Goal: Task Accomplishment & Management: Use online tool/utility

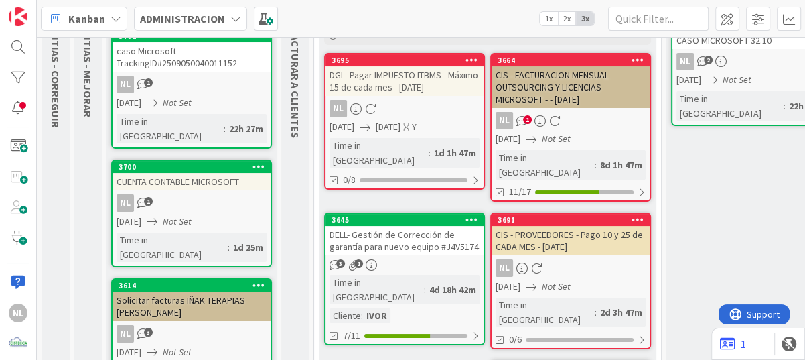
scroll to position [134, 0]
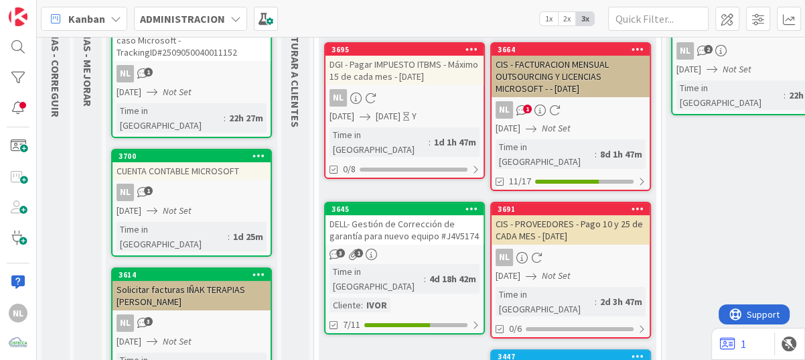
click at [591, 115] on div "NL 1" at bounding box center [571, 109] width 158 height 17
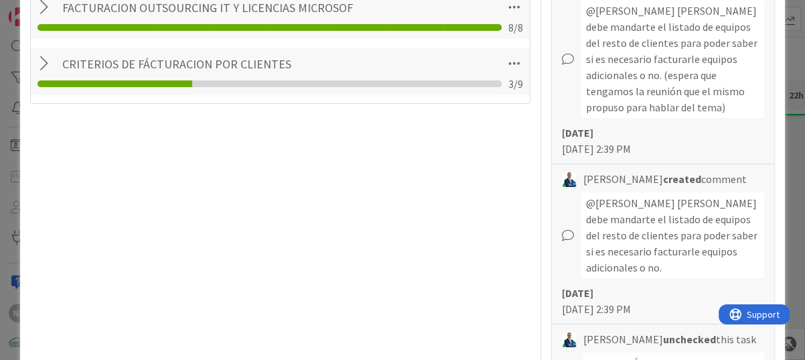
scroll to position [427, 0]
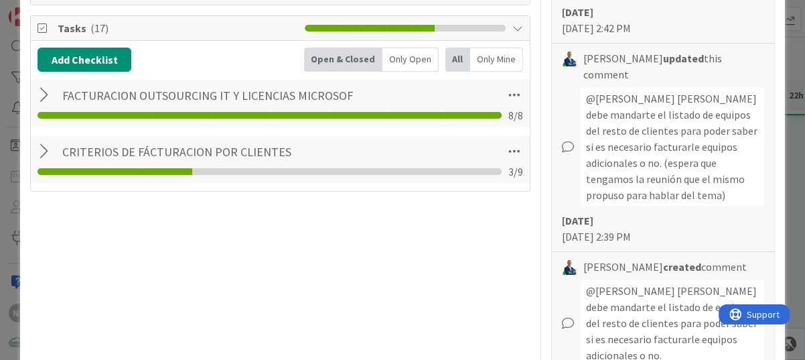
click at [42, 96] on div at bounding box center [46, 95] width 17 height 24
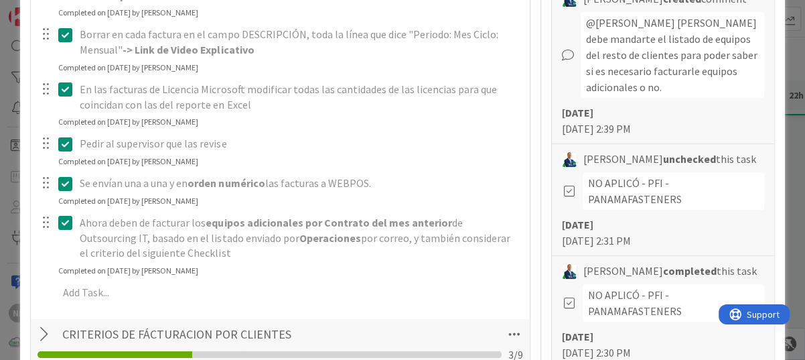
scroll to position [762, 0]
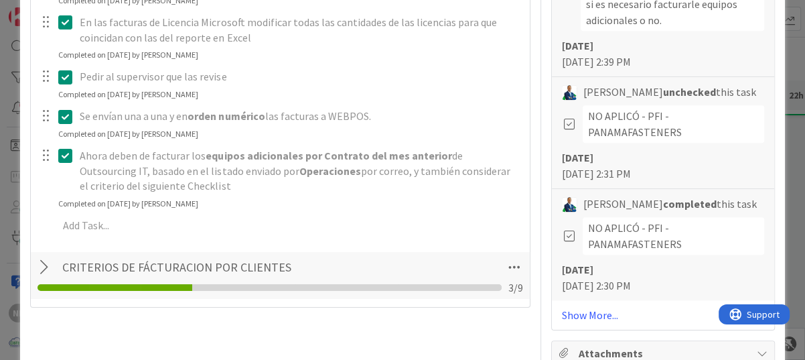
click at [41, 267] on div at bounding box center [46, 267] width 17 height 24
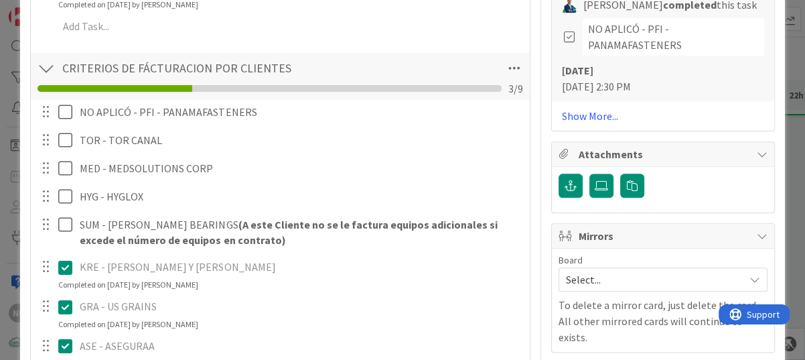
scroll to position [963, 0]
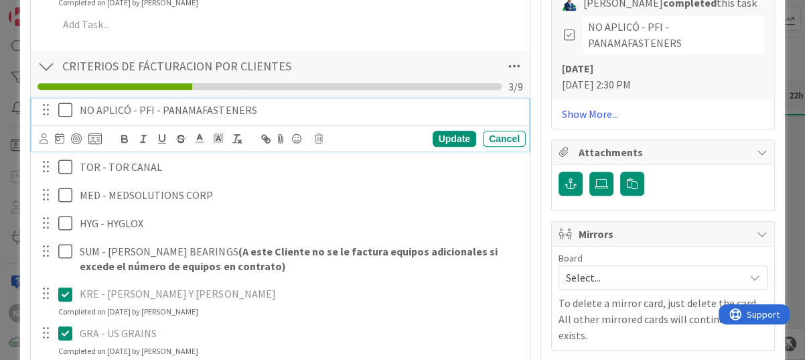
type textarea "x"
click at [141, 109] on p "NO APLICÓ - PFI - PANAMAFASTENERS" at bounding box center [300, 110] width 441 height 15
drag, startPoint x: 129, startPoint y: 109, endPoint x: 74, endPoint y: 106, distance: 54.4
click at [74, 106] on div "NO APLICÓ - PFI - PANAMAFASTENERS" at bounding box center [300, 109] width 452 height 23
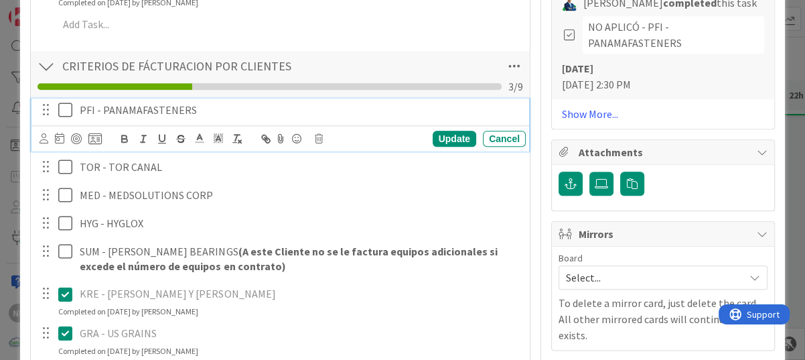
click at [516, 23] on div "Add Add Multiple Cancel" at bounding box center [280, 24] width 498 height 23
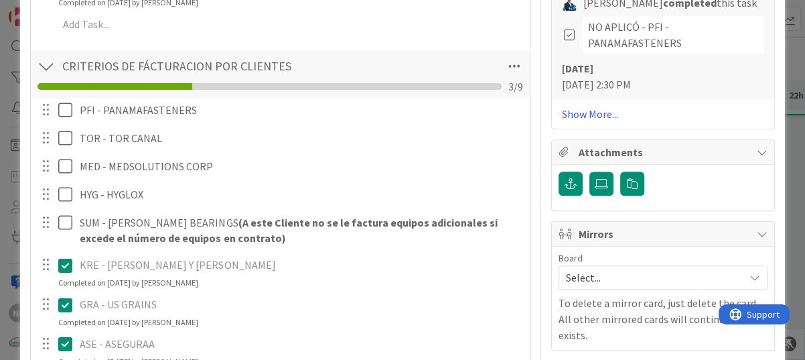
type textarea "x"
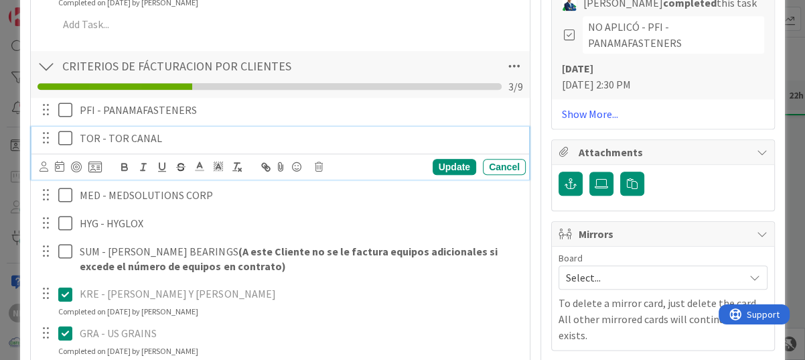
click at [177, 139] on p "TOR - TOR CANAL" at bounding box center [300, 138] width 441 height 15
click at [80, 135] on p "TOR - TOR CANAL" at bounding box center [300, 138] width 441 height 15
click at [77, 138] on div "-TOR - TOR CANAL" at bounding box center [300, 138] width 452 height 23
click at [435, 167] on div "Update" at bounding box center [455, 167] width 44 height 16
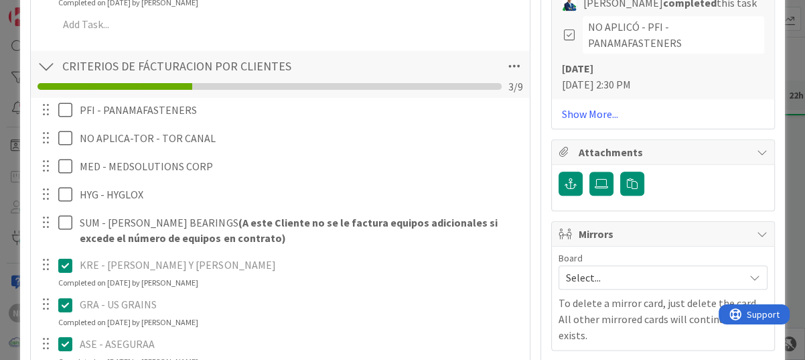
type textarea "x"
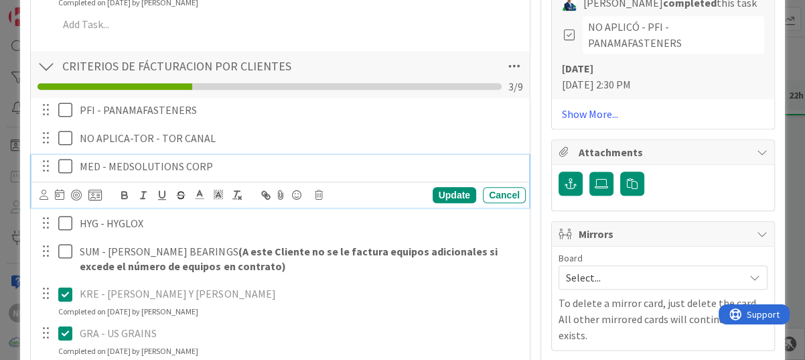
click at [119, 166] on p "MED - MEDSOLUTIONS CORP" at bounding box center [300, 166] width 441 height 15
click at [80, 163] on p "MED - MEDSOLUTIONS CORP" at bounding box center [300, 166] width 441 height 15
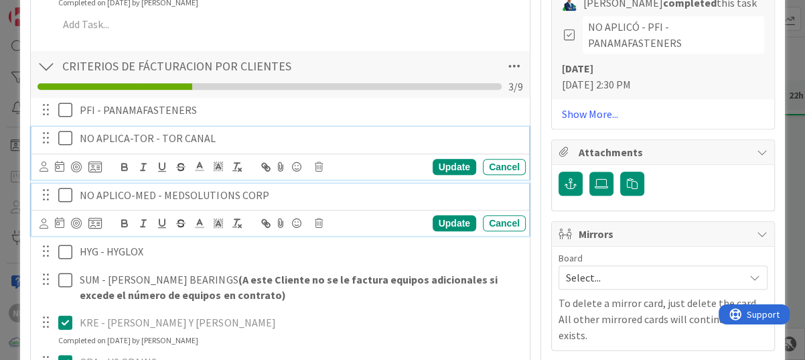
click at [122, 137] on div "NO APLICA-TOR - TOR CANAL Update Cancel" at bounding box center [280, 153] width 498 height 53
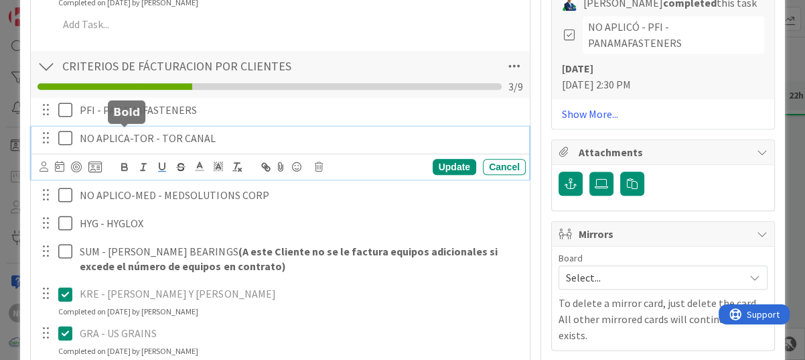
scroll to position [991, 0]
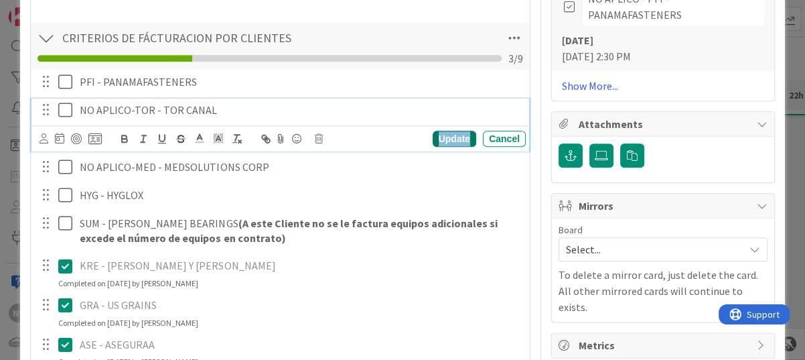
click at [441, 137] on div "Update" at bounding box center [455, 139] width 44 height 16
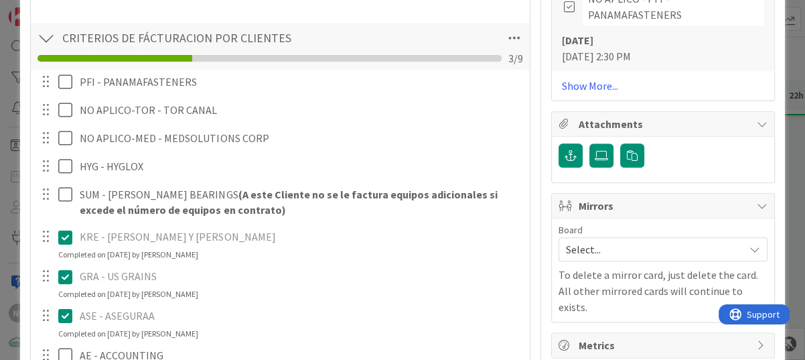
type textarea "x"
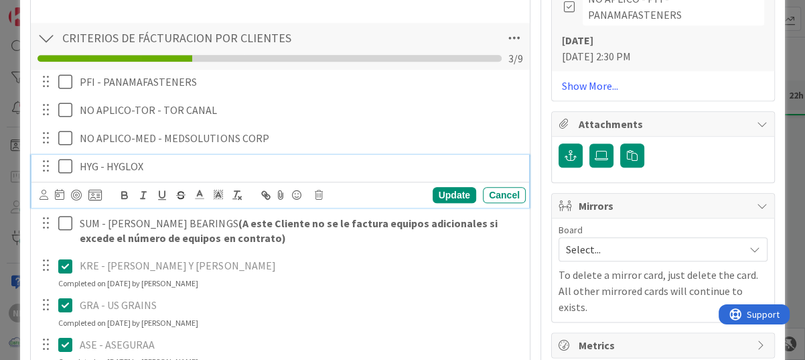
click at [82, 163] on p "HYG - HYGLOX" at bounding box center [300, 166] width 441 height 15
click at [442, 188] on div "Update" at bounding box center [455, 195] width 44 height 16
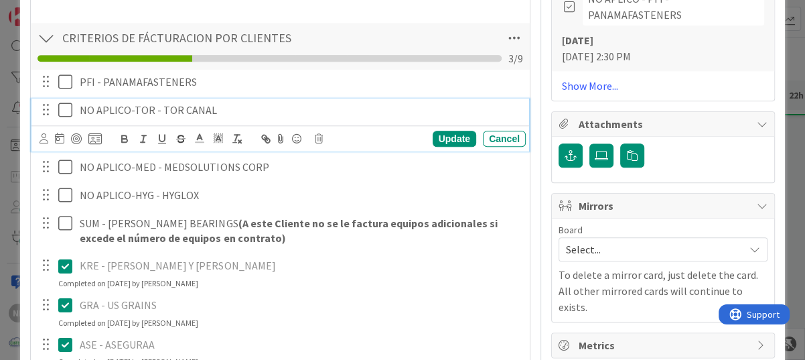
click at [70, 107] on icon at bounding box center [65, 110] width 14 height 16
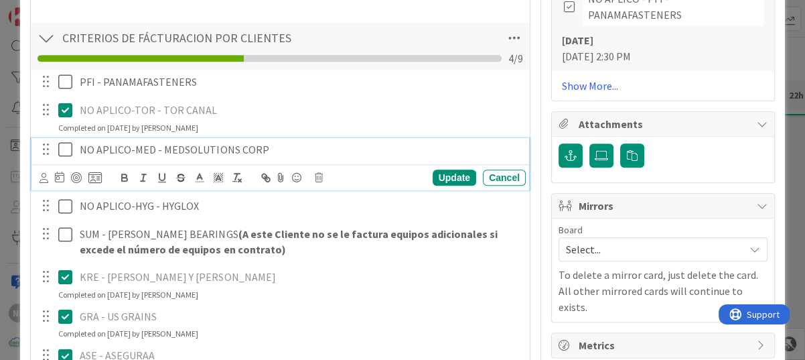
click at [65, 149] on icon at bounding box center [65, 149] width 14 height 16
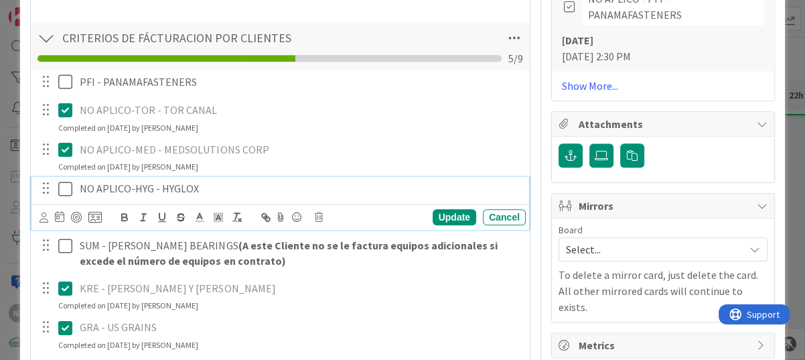
click at [72, 187] on button at bounding box center [66, 188] width 16 height 21
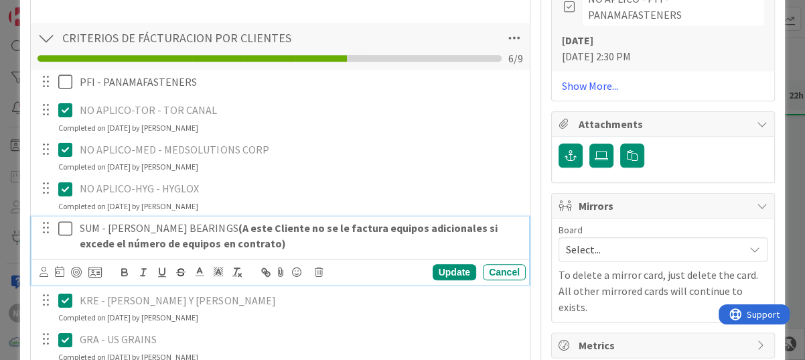
click at [64, 227] on icon at bounding box center [65, 228] width 14 height 16
type textarea "x"
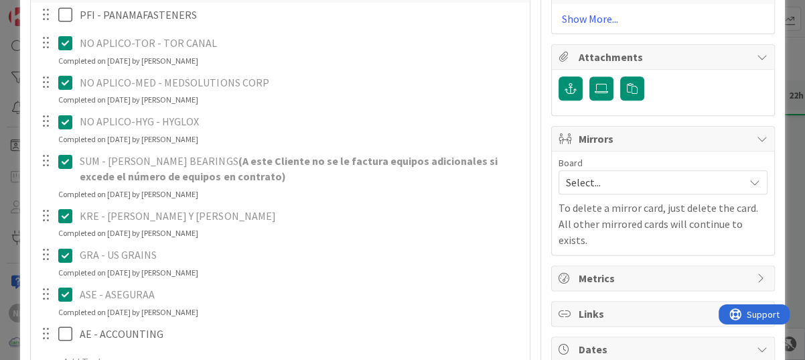
scroll to position [924, 0]
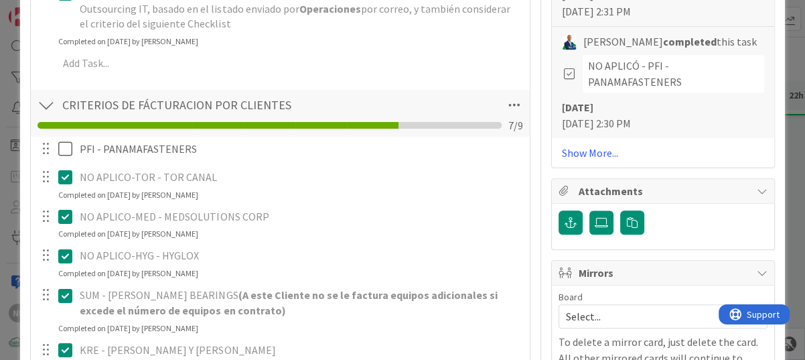
click at [66, 255] on icon at bounding box center [65, 256] width 14 height 16
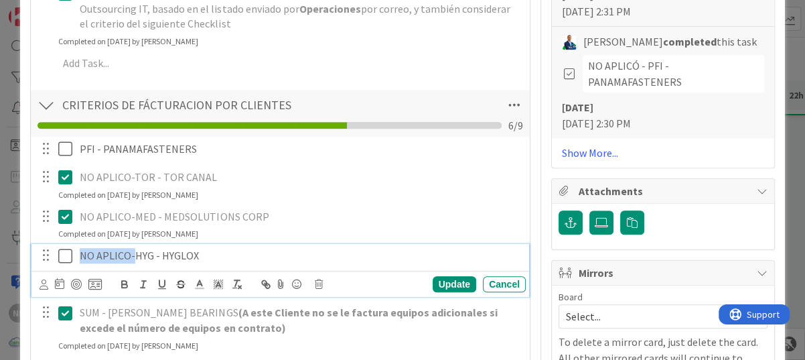
drag, startPoint x: 132, startPoint y: 254, endPoint x: 66, endPoint y: 253, distance: 65.7
click at [66, 253] on div "NO APLICO-HYG - HYGLOX" at bounding box center [281, 255] width 489 height 23
click at [64, 248] on icon at bounding box center [65, 256] width 14 height 16
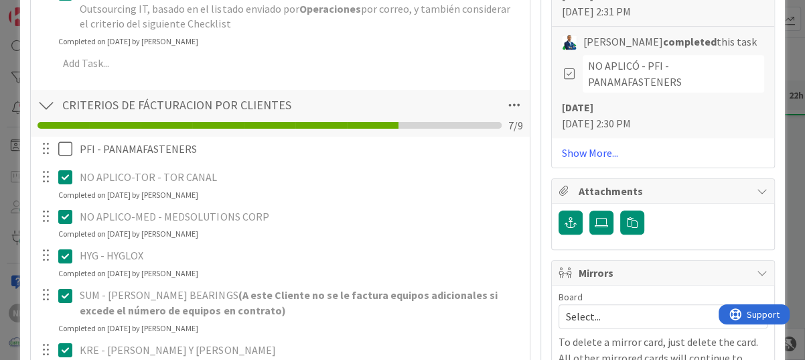
type textarea "x"
click at [136, 214] on p "NO APLICO-MED - MEDSOLUTIONS CORP" at bounding box center [300, 216] width 441 height 15
click at [61, 214] on icon at bounding box center [65, 216] width 14 height 16
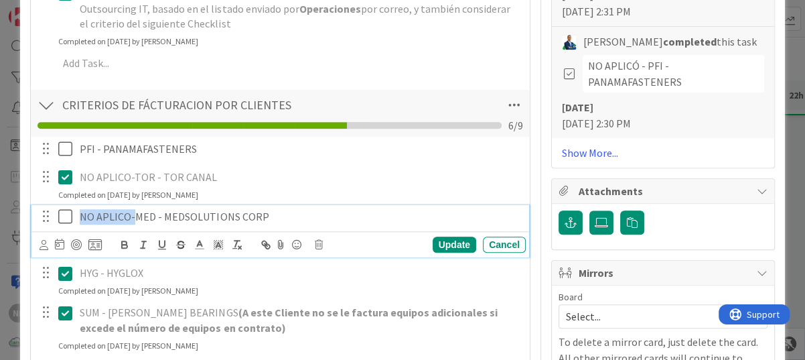
drag, startPoint x: 131, startPoint y: 217, endPoint x: 54, endPoint y: 216, distance: 77.1
click at [54, 216] on div "NO APLICO-MED - MEDSOLUTIONS CORP" at bounding box center [281, 216] width 489 height 23
click at [65, 211] on icon at bounding box center [65, 216] width 14 height 16
type textarea "x"
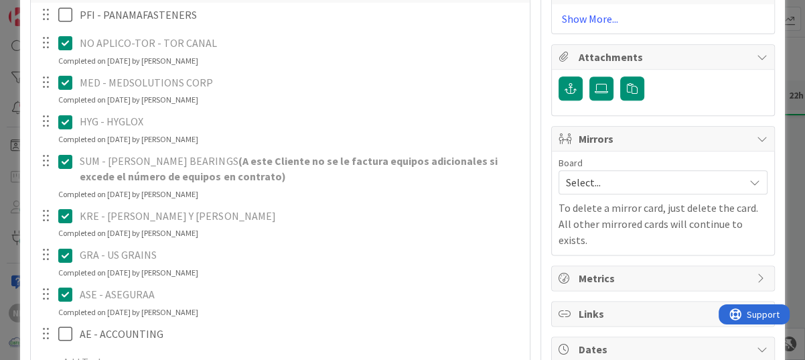
scroll to position [1112, 0]
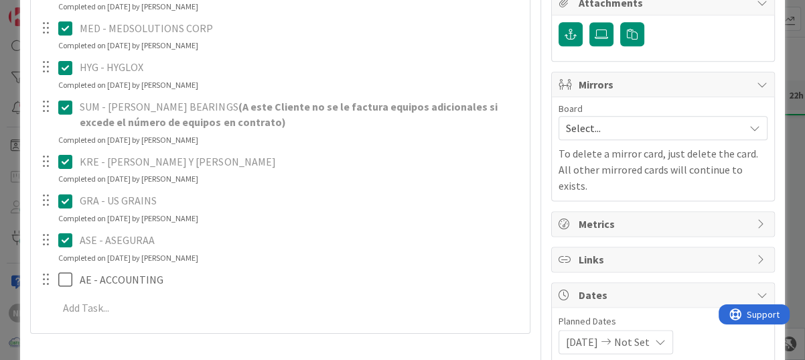
click at [234, 289] on div "PFI - PANAMAFASTENERS Update Cancel NO APLICO-TOR - TOR CANAL Update Cancel Com…" at bounding box center [281, 136] width 486 height 377
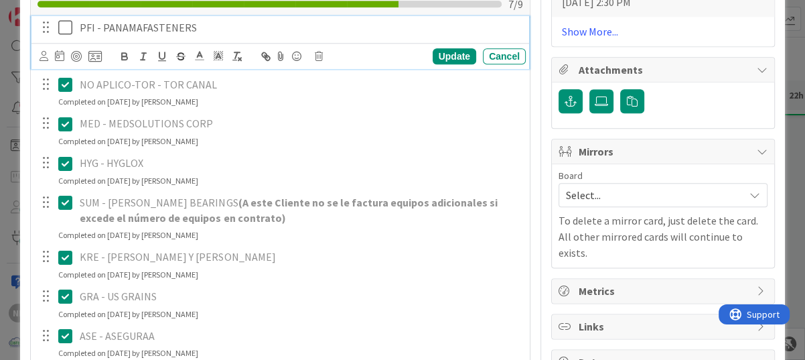
click at [64, 25] on icon at bounding box center [65, 27] width 14 height 16
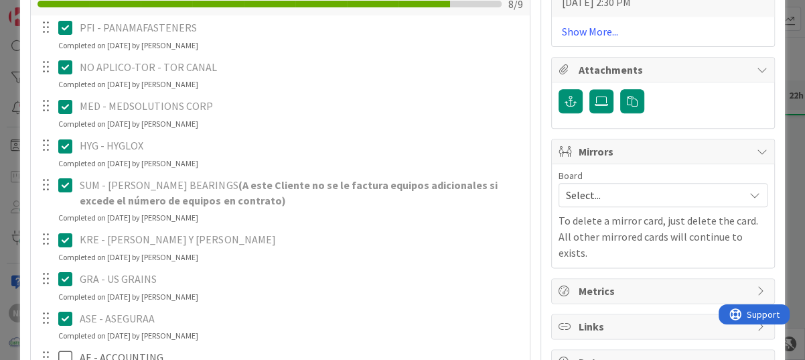
scroll to position [1123, 0]
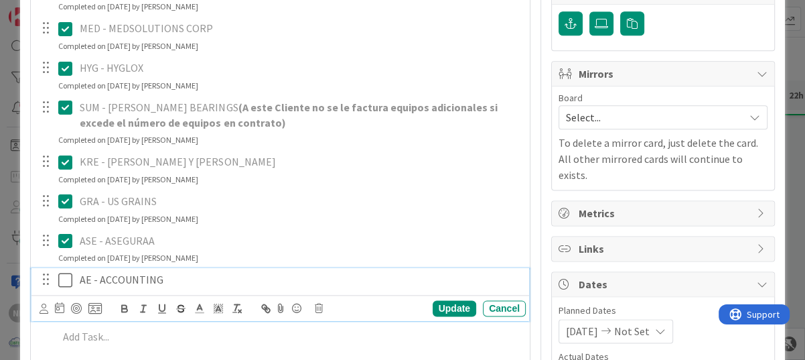
click at [63, 281] on icon at bounding box center [65, 280] width 14 height 16
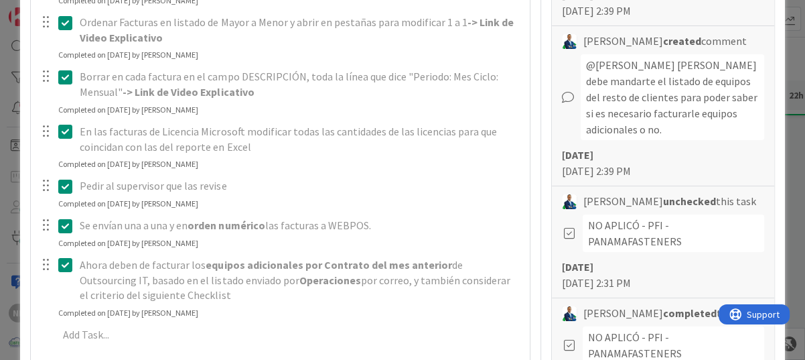
scroll to position [762, 0]
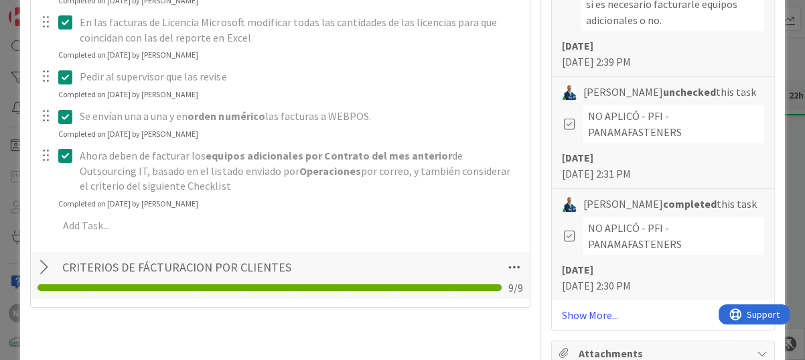
click at [45, 265] on div at bounding box center [46, 267] width 17 height 24
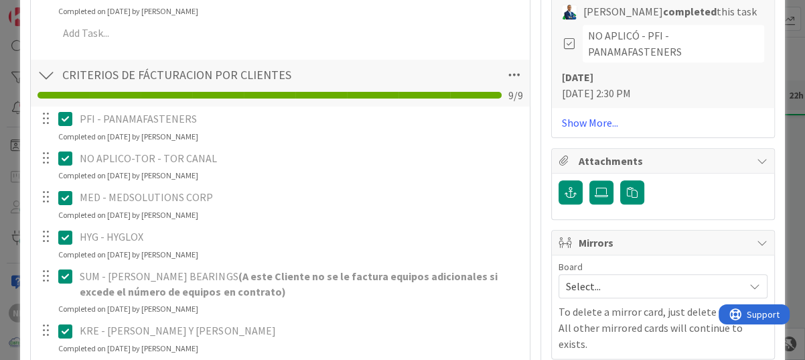
scroll to position [963, 0]
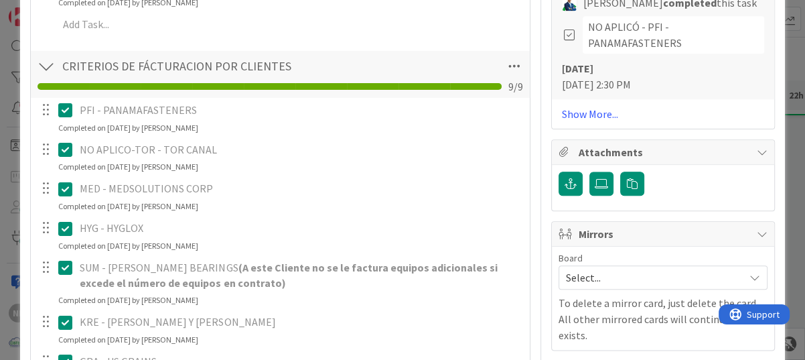
click at [64, 228] on icon at bounding box center [65, 228] width 14 height 16
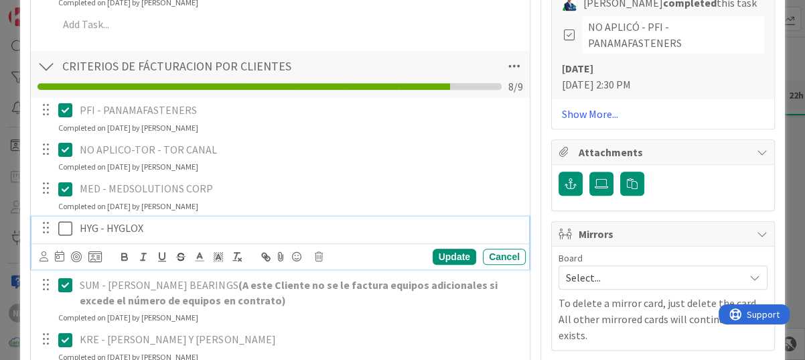
type textarea "x"
click at [74, 226] on div "HYG - HYGLOX" at bounding box center [300, 227] width 452 height 23
click at [95, 228] on p "NO-APLICO -HYG - HYGLOX" at bounding box center [300, 227] width 441 height 15
click at [445, 253] on div "Update" at bounding box center [455, 257] width 44 height 16
click at [60, 226] on icon at bounding box center [65, 228] width 14 height 16
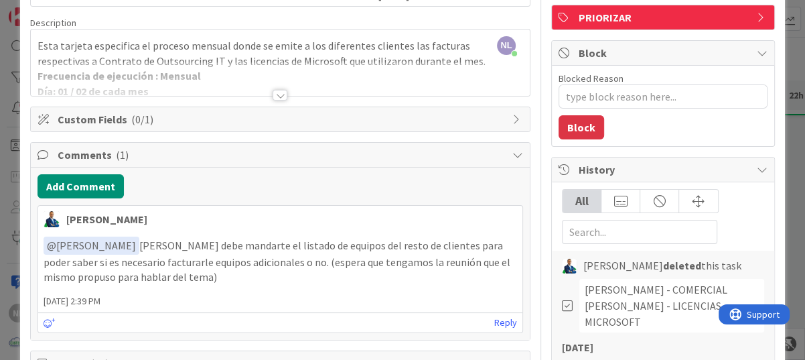
scroll to position [0, 0]
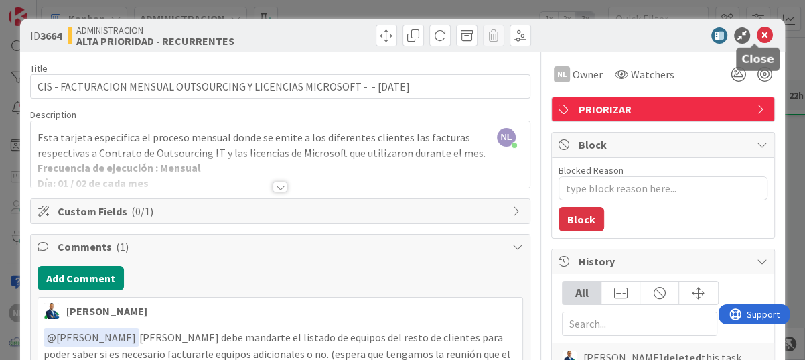
click at [757, 29] on icon at bounding box center [765, 35] width 16 height 16
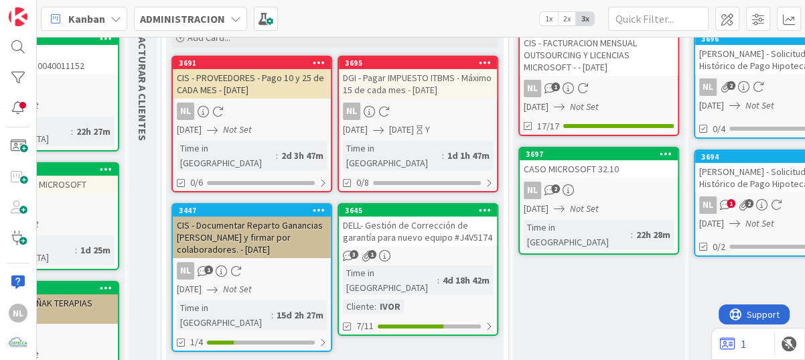
scroll to position [143, 153]
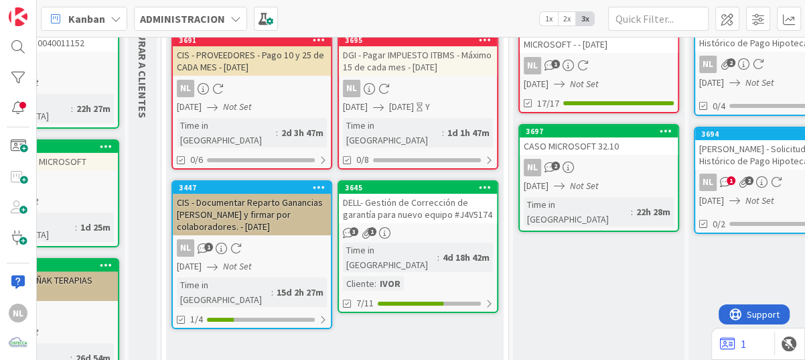
click at [397, 78] on link "3695 DGI - Pagar IMPUESTO ITBMS - Máximo 15 de cada mes - 09/08/2025 NL 08/09/2…" at bounding box center [418, 101] width 161 height 137
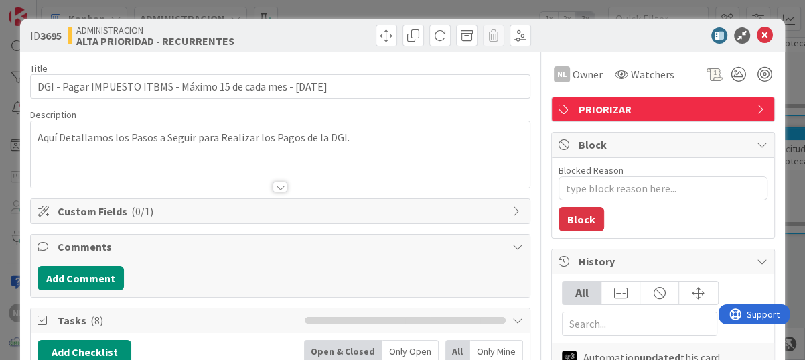
type textarea "x"
click at [757, 33] on icon at bounding box center [765, 35] width 16 height 16
